Goal: Task Accomplishment & Management: Manage account settings

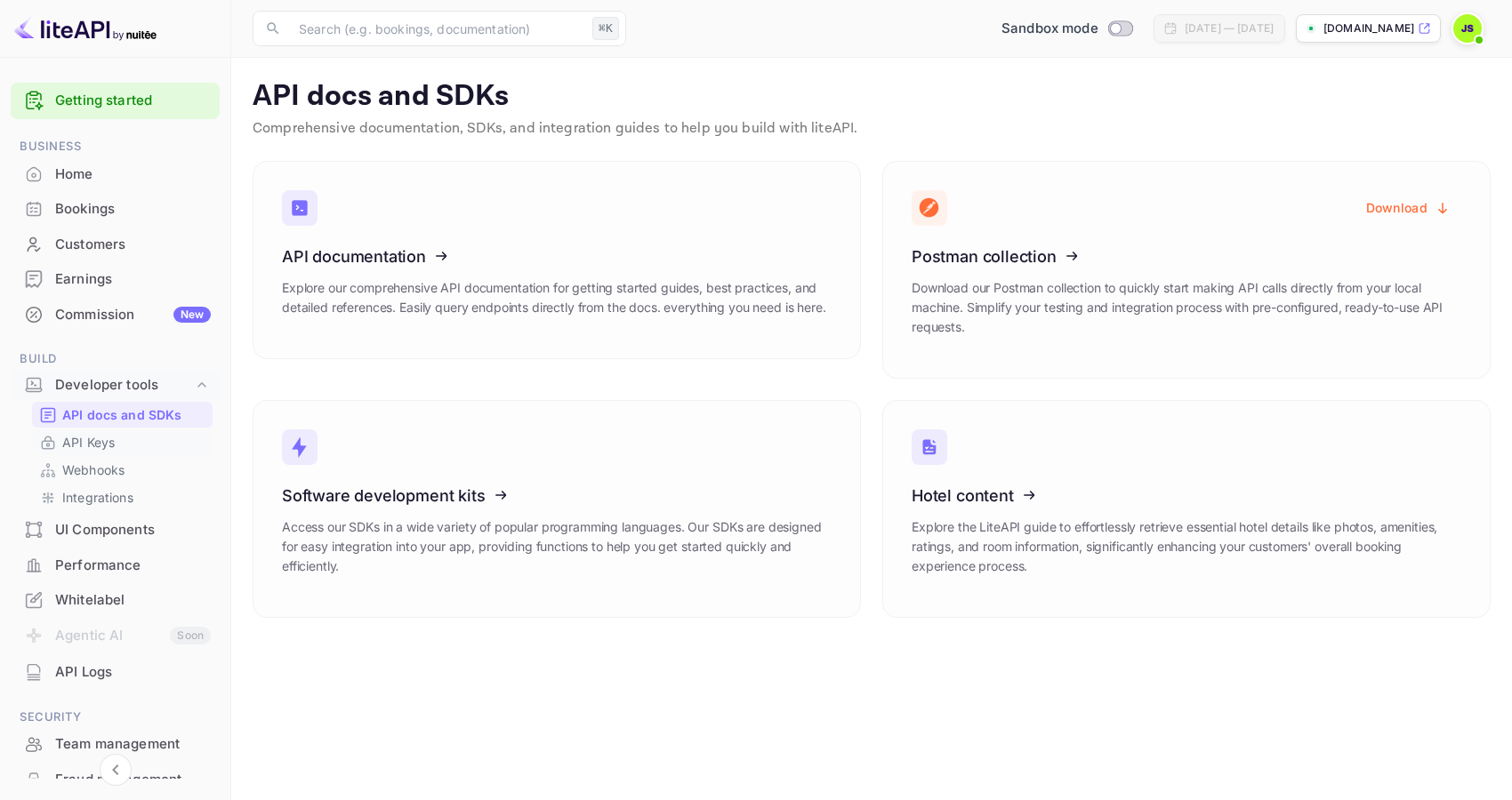
scroll to position [32, 0]
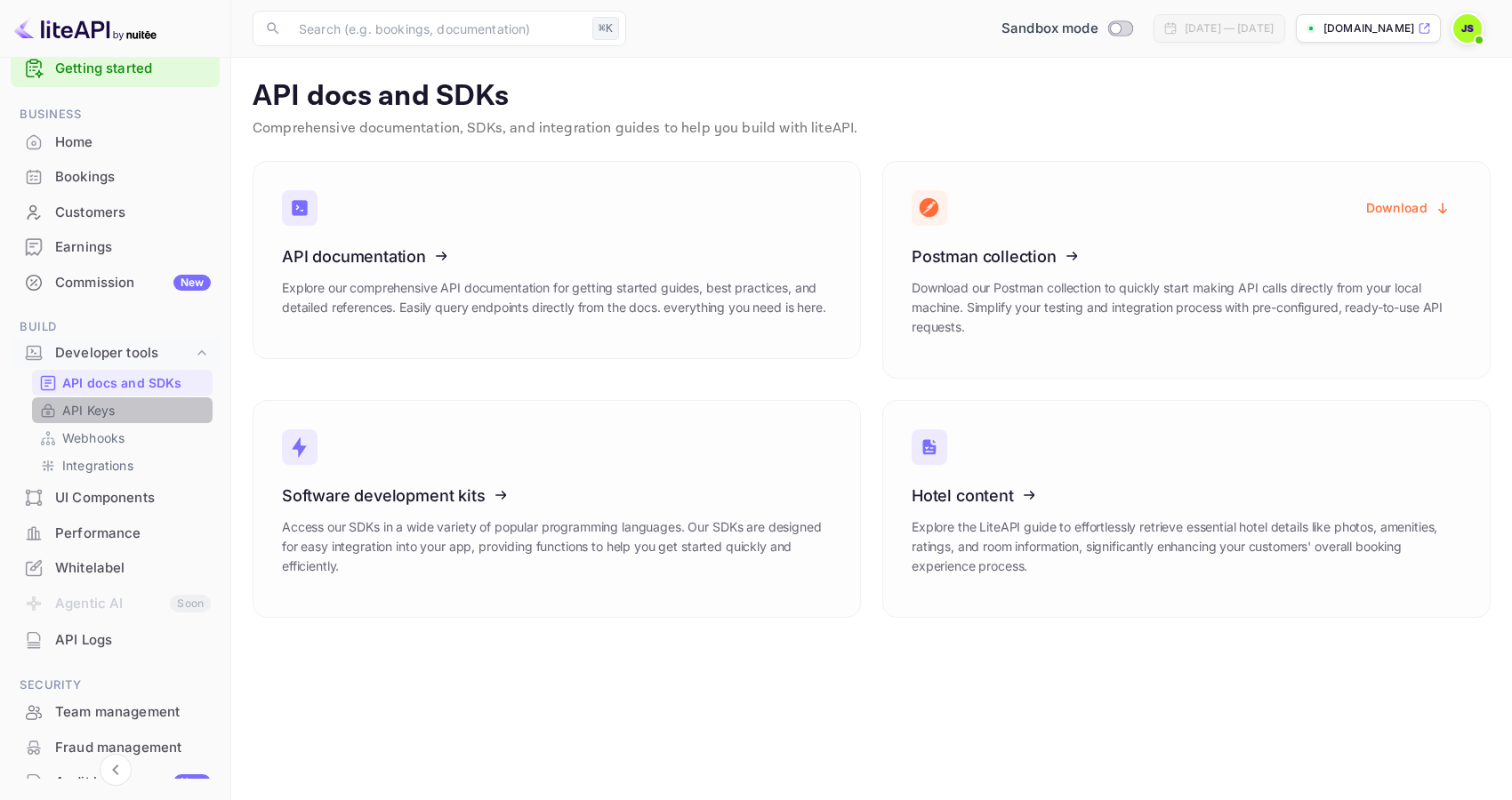
click at [164, 420] on div "API Keys" at bounding box center [122, 411] width 181 height 26
click at [116, 414] on link "API Keys" at bounding box center [122, 411] width 166 height 18
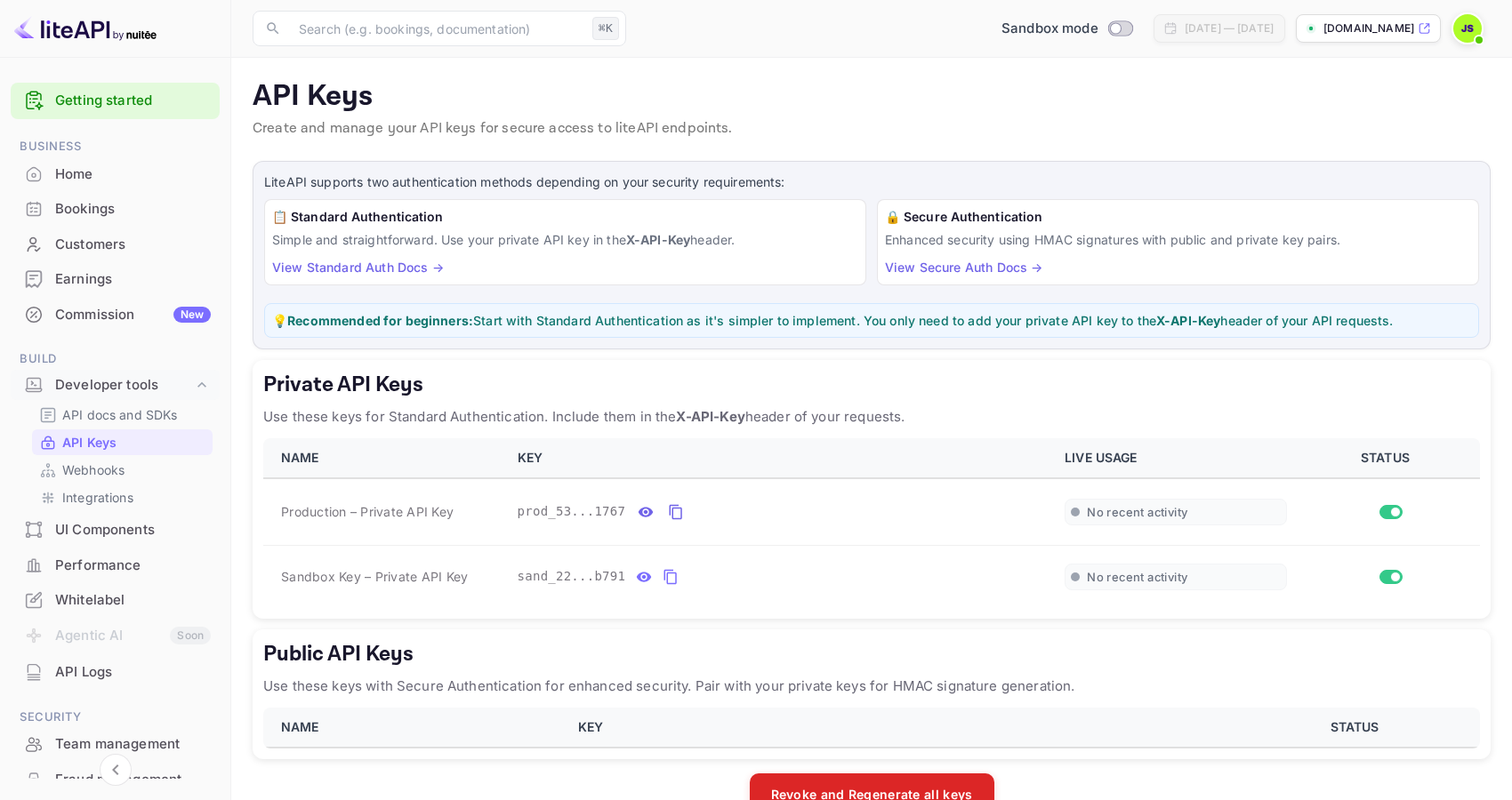
click at [1054, 14] on div "Sandbox mode Aug 17, 2025 — Sep 16, 2025 journey.nuitee.link" at bounding box center [1062, 28] width 857 height 32
click at [1098, 27] on input "Switch to Production mode" at bounding box center [1115, 27] width 36 height 12
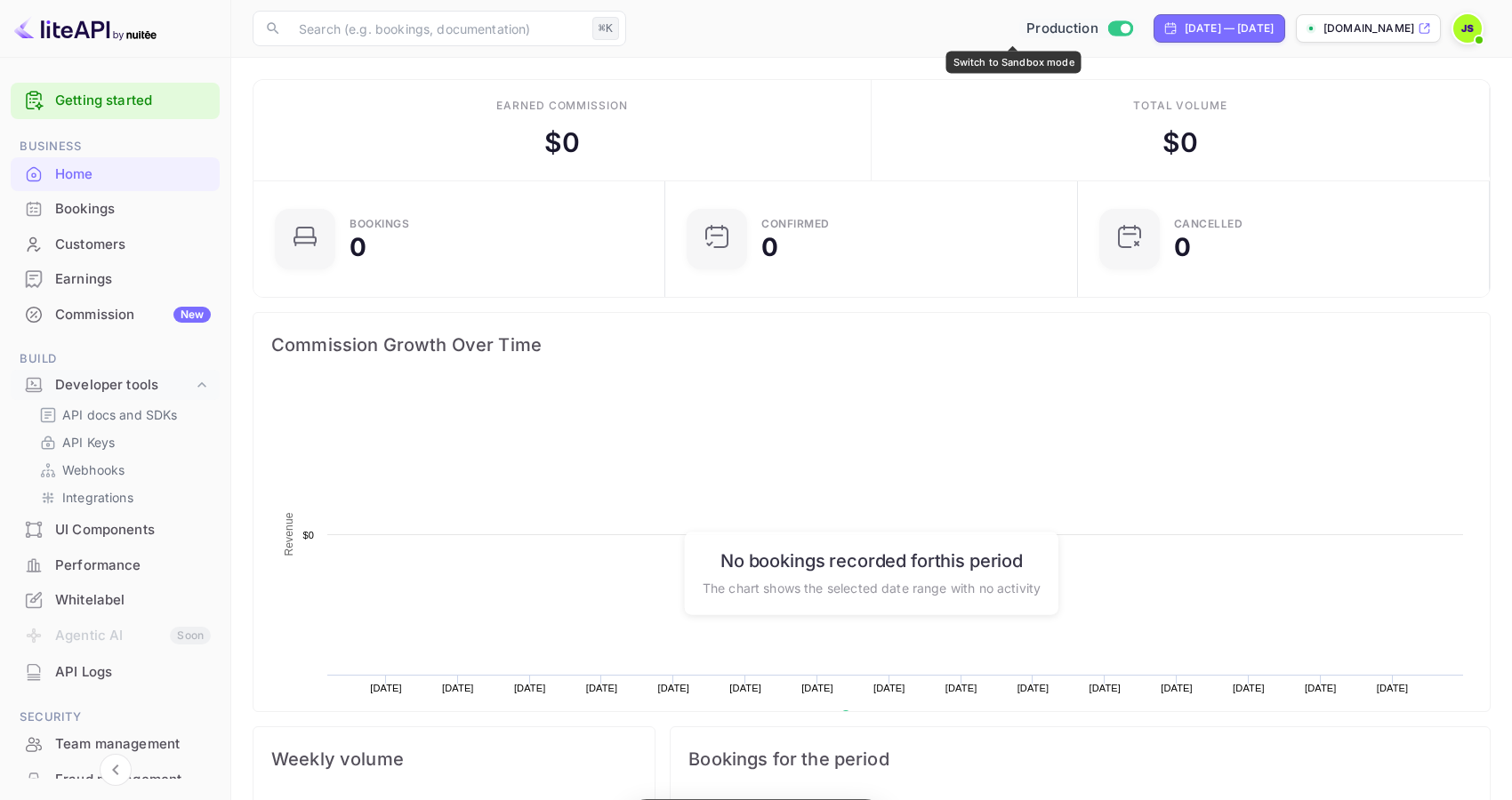
scroll to position [289, 402]
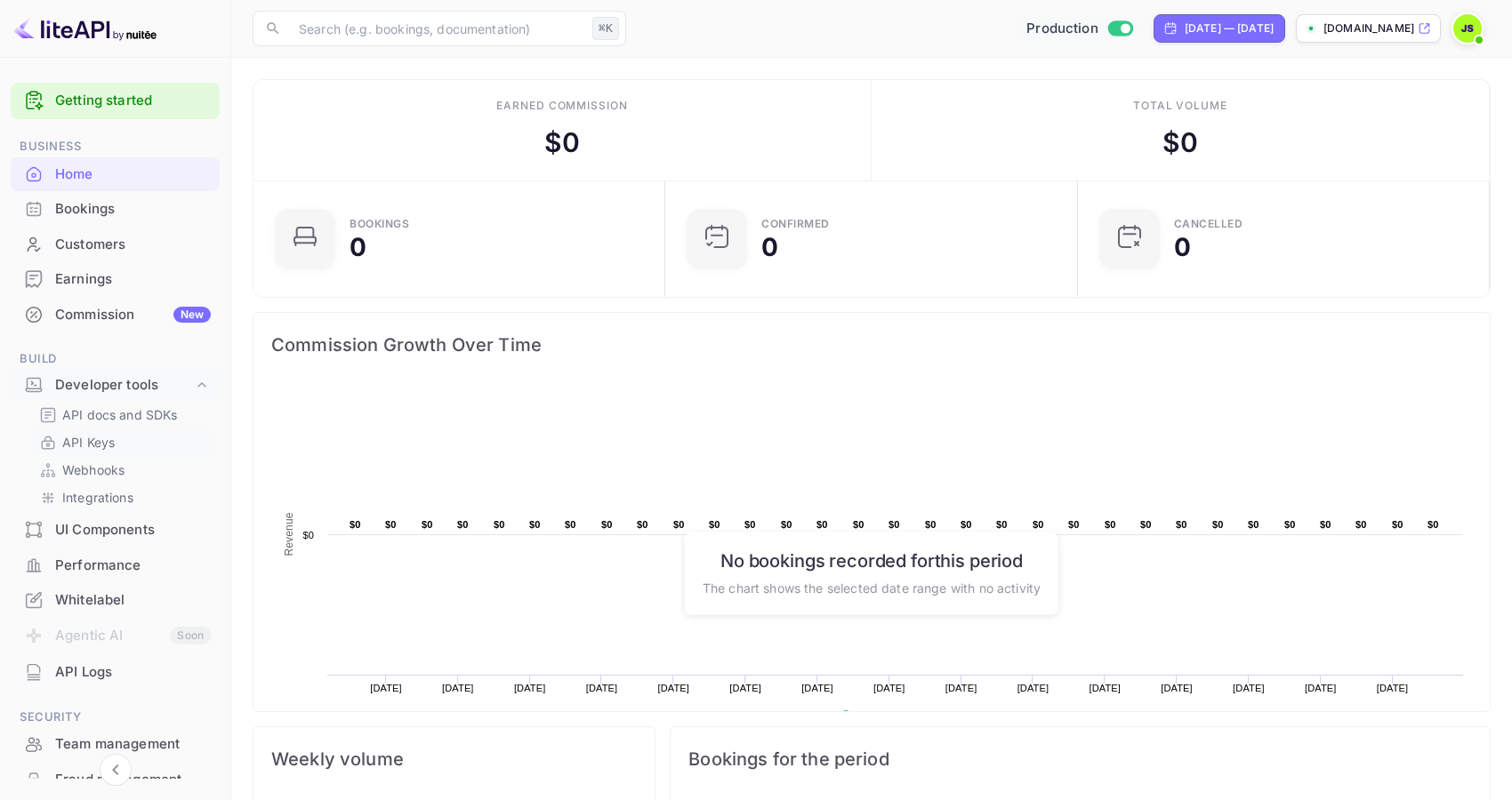
click at [125, 441] on link "API Keys" at bounding box center [122, 443] width 166 height 18
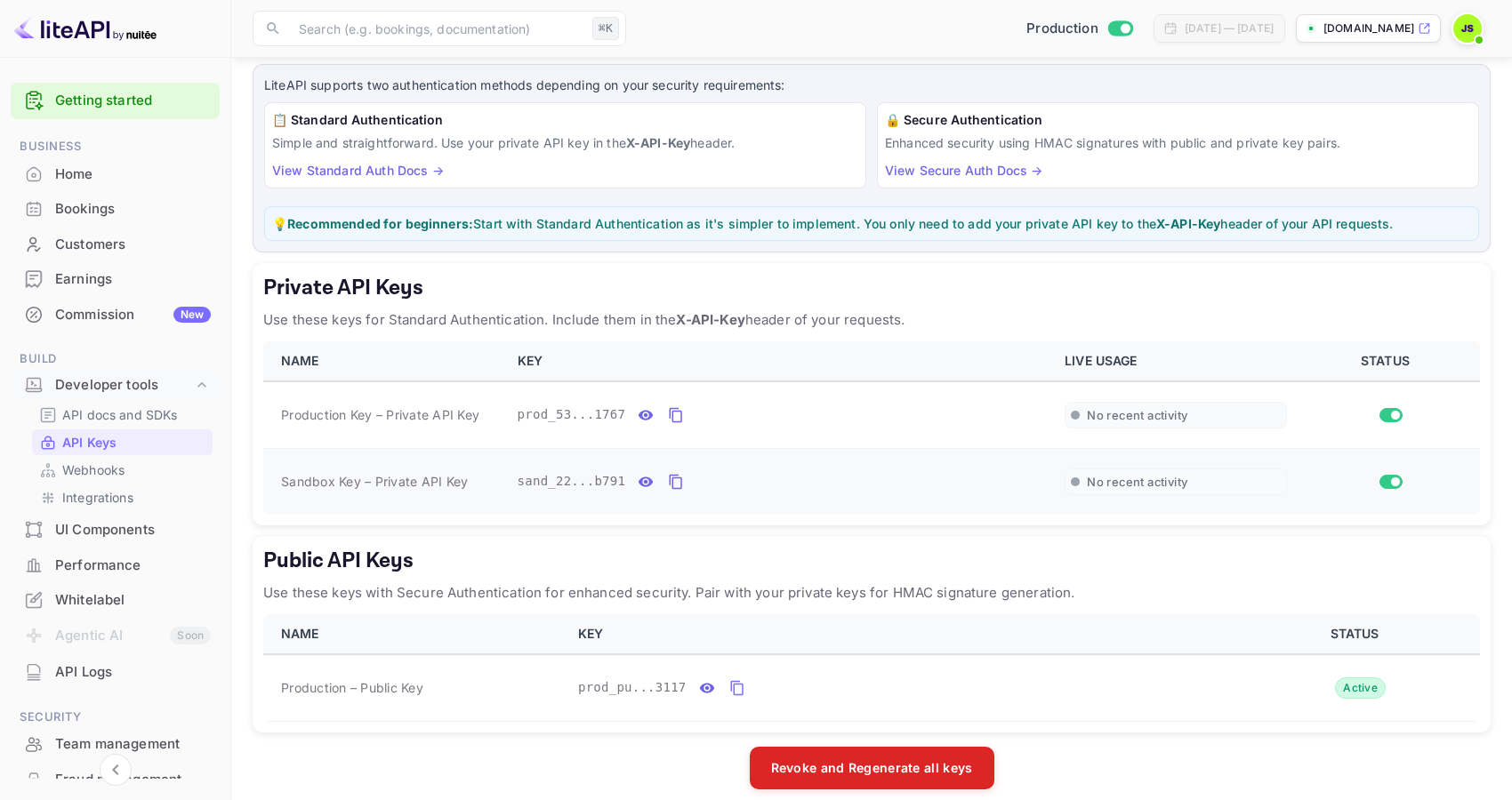
scroll to position [115, 0]
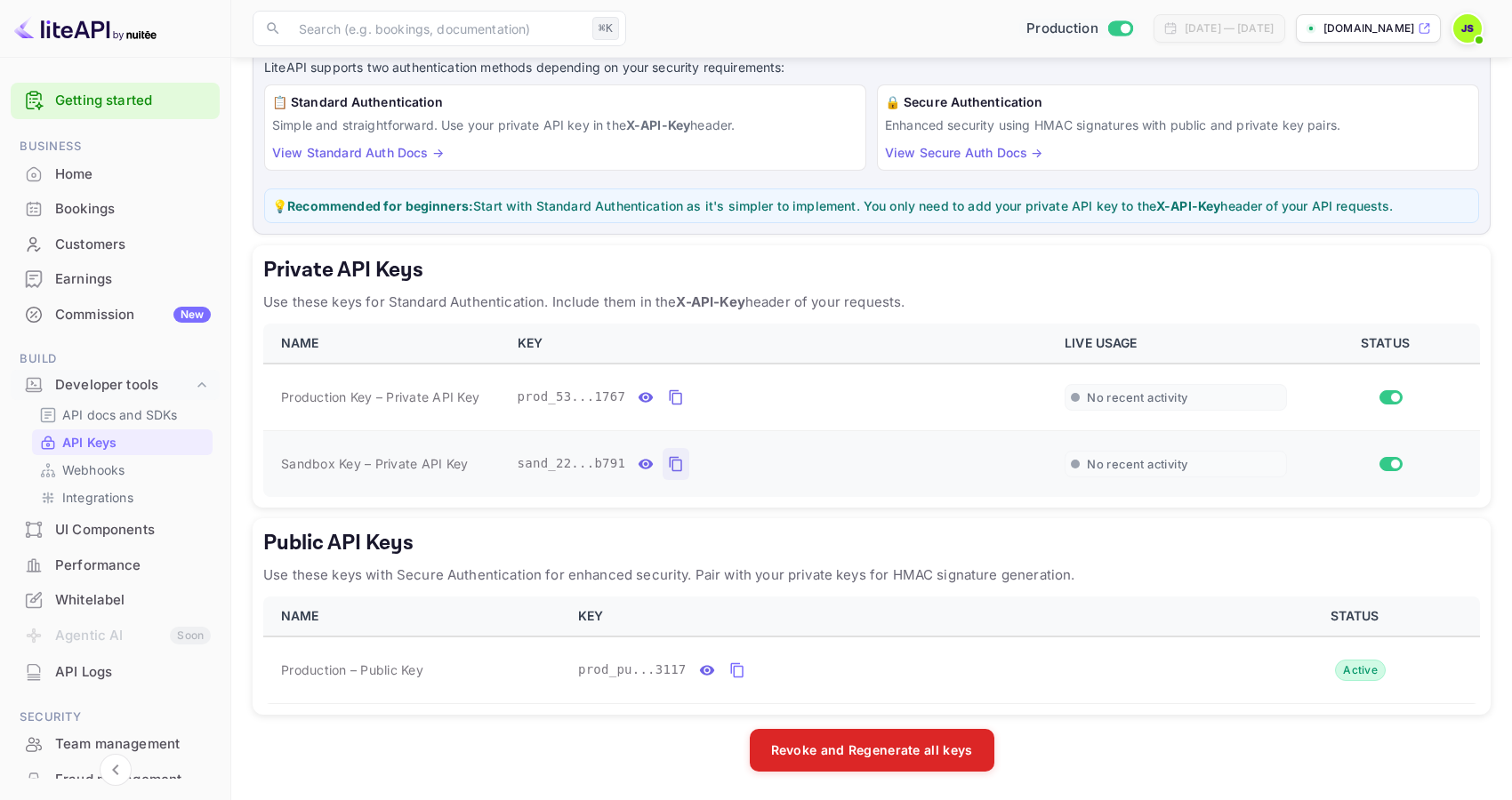
click at [675, 466] on icon "private api keys table" at bounding box center [676, 464] width 16 height 21
